Goal: Information Seeking & Learning: Learn about a topic

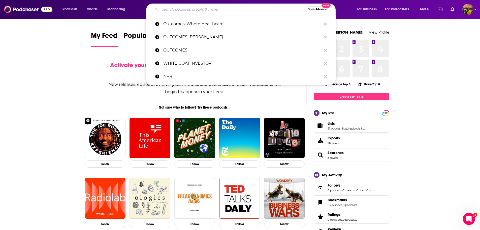
click at [185, 10] on input "Search podcasts, credits, & more..." at bounding box center [233, 9] width 146 height 8
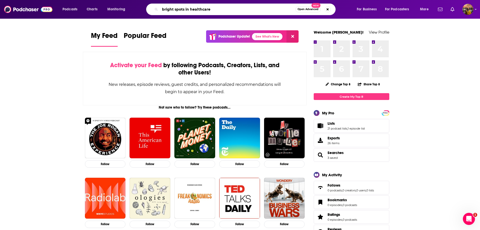
type input "bright spots in healthcare"
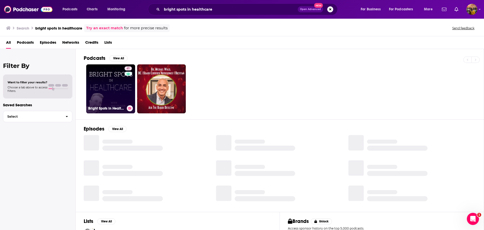
click at [106, 85] on link "41 Bright Spots in Healthcare" at bounding box center [110, 88] width 49 height 49
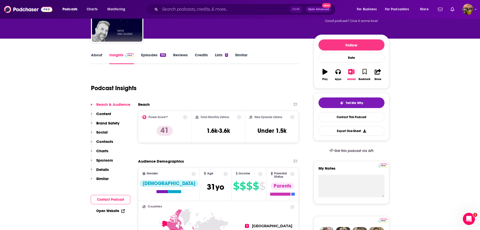
scroll to position [50, 0]
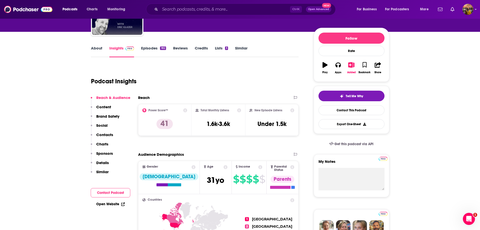
click at [96, 51] on link "About" at bounding box center [96, 52] width 11 height 12
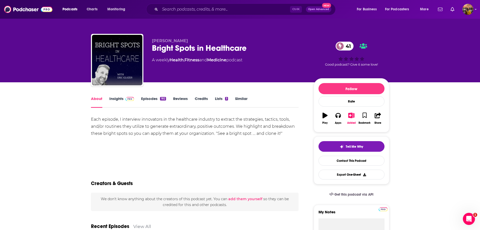
click at [100, 140] on div "Each episode, I interview innovators in the healthcare industry to extract the …" at bounding box center [195, 133] width 208 height 35
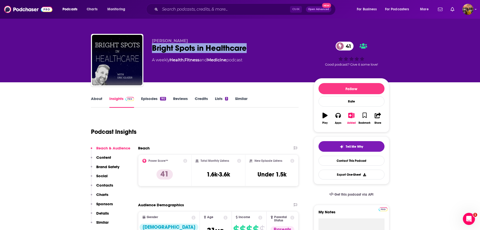
drag, startPoint x: 261, startPoint y: 46, endPoint x: 146, endPoint y: 47, distance: 114.5
click at [146, 47] on div "[PERSON_NAME] Bright Spots in Healthcare 41 A weekly Health , Fitness and Medic…" at bounding box center [240, 61] width 299 height 54
copy h2 "Bright Spots in Healthcare"
click at [177, 5] on input "Search podcasts, credits, & more..." at bounding box center [225, 9] width 130 height 8
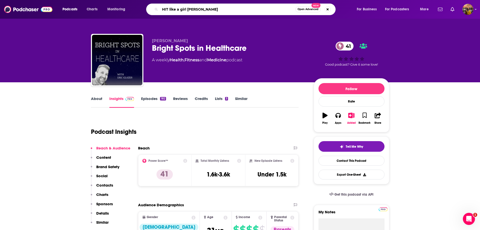
type input "HIT like a girl pod"
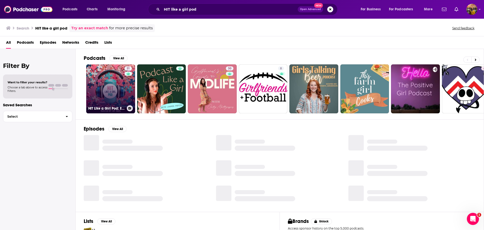
click at [112, 89] on link "31 HIT Like a Girl Pod: Empowering Women in Health IT" at bounding box center [110, 88] width 49 height 49
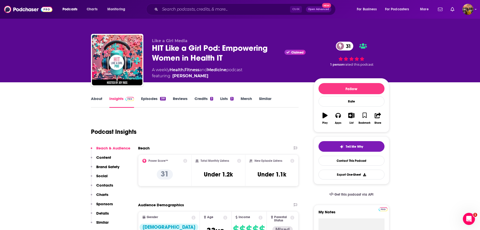
click at [91, 100] on link "About" at bounding box center [96, 102] width 11 height 12
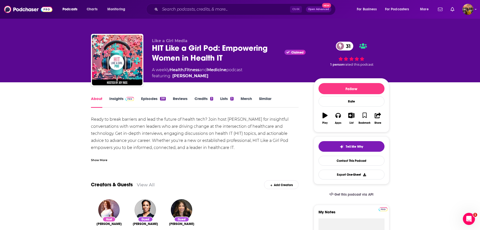
drag, startPoint x: 175, startPoint y: 0, endPoint x: 175, endPoint y: 3, distance: 2.8
click at [175, 2] on div "Podcasts Charts Monitoring Ctrl K Open Advanced New For Business For Podcasters…" at bounding box center [240, 9] width 480 height 19
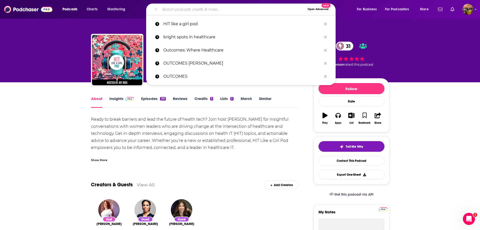
click at [174, 7] on input "Search podcasts, credits, & more..." at bounding box center [233, 9] width 146 height 8
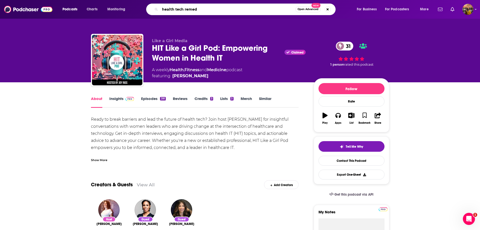
type input "health tech remedy"
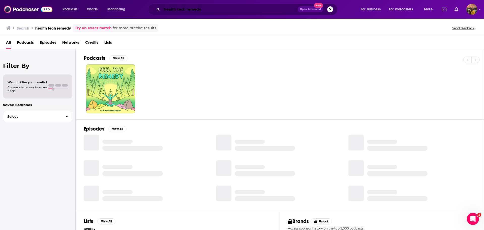
click at [177, 10] on input "health tech remedy" at bounding box center [230, 9] width 136 height 8
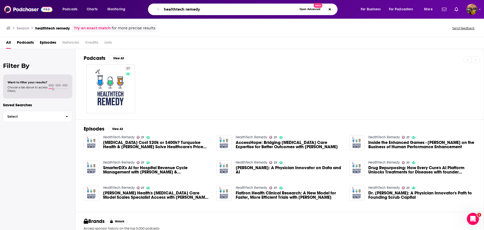
click at [235, 11] on input "healthtech remedy" at bounding box center [229, 9] width 135 height 8
click at [235, 10] on input "healthtech remedy" at bounding box center [229, 9] width 135 height 8
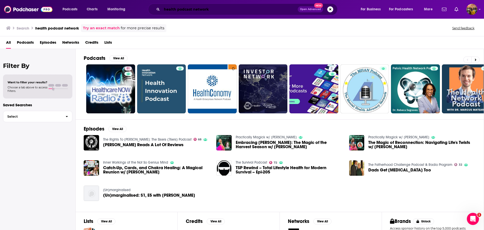
click at [186, 10] on input "health podcast network" at bounding box center [230, 9] width 136 height 8
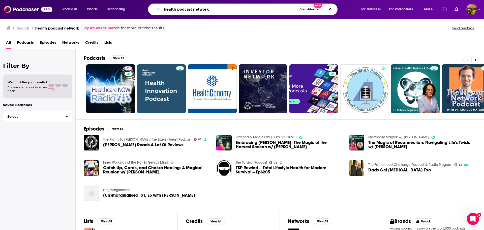
click at [186, 10] on input "health podcast network" at bounding box center [229, 9] width 135 height 8
type input "health tech talk show"
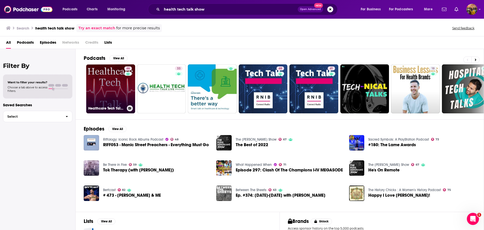
click at [101, 91] on link "46 Healthcare Tech Talk- Exploring how technology can help meet the challenges …" at bounding box center [110, 88] width 49 height 49
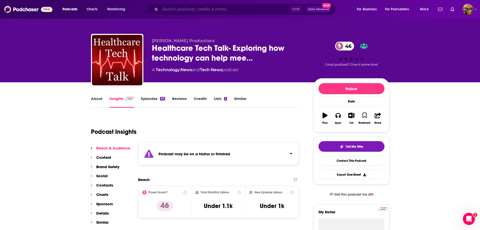
click at [168, 7] on input "Search podcasts, credits, & more..." at bounding box center [225, 9] width 130 height 8
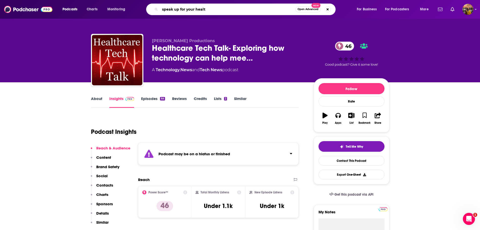
type input "speak up for your health"
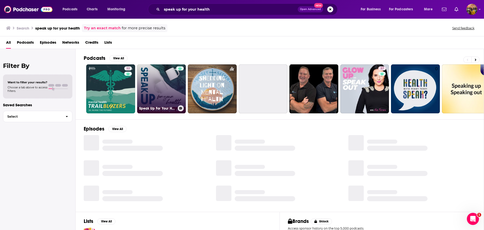
click at [162, 83] on link "Speak Up For Your Health" at bounding box center [161, 88] width 49 height 49
